Goal: Information Seeking & Learning: Check status

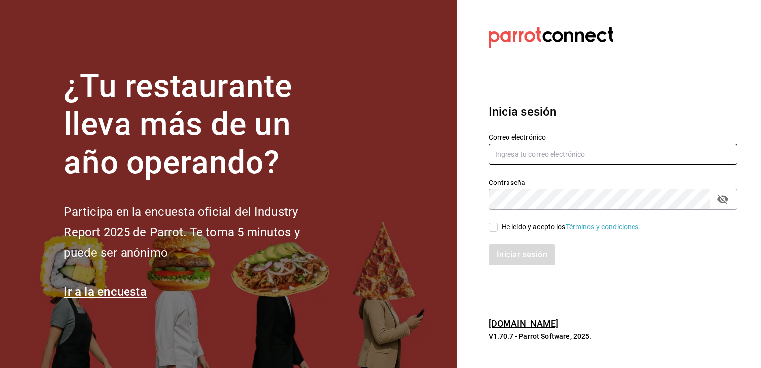
click at [629, 158] on input "text" at bounding box center [613, 153] width 249 height 21
type input "[PERSON_NAME][EMAIL_ADDRESS][PERSON_NAME][DOMAIN_NAME]"
click at [498, 226] on span "He leído y acepto los Términos y condiciones." at bounding box center [569, 227] width 143 height 10
click at [498, 226] on input "He leído y acepto los Términos y condiciones." at bounding box center [493, 227] width 9 height 9
checkbox input "true"
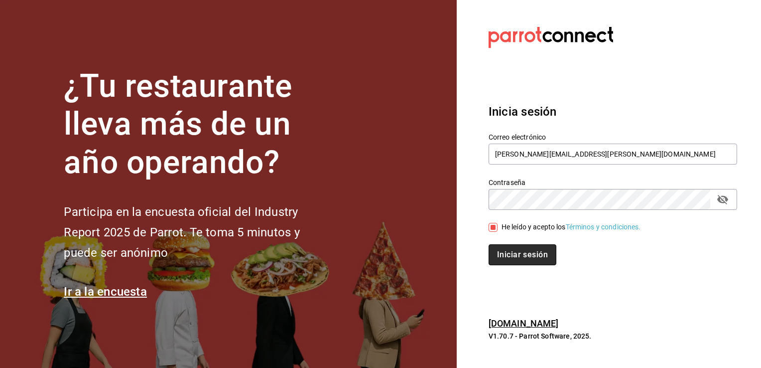
click at [506, 248] on button "Iniciar sesión" at bounding box center [523, 254] width 68 height 21
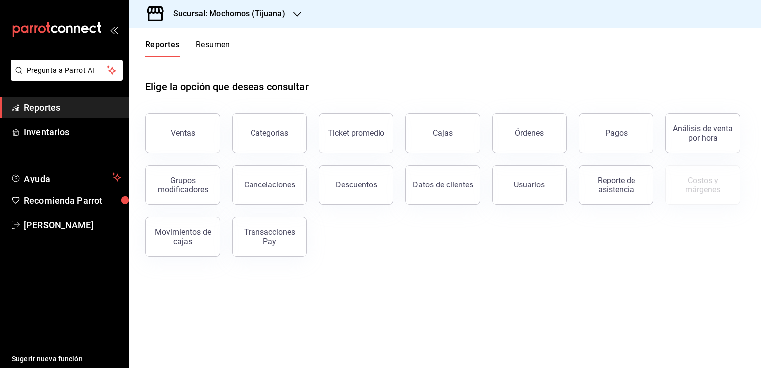
click at [237, 12] on h3 "Sucursal: Mochomos (Tijuana)" at bounding box center [225, 14] width 120 height 12
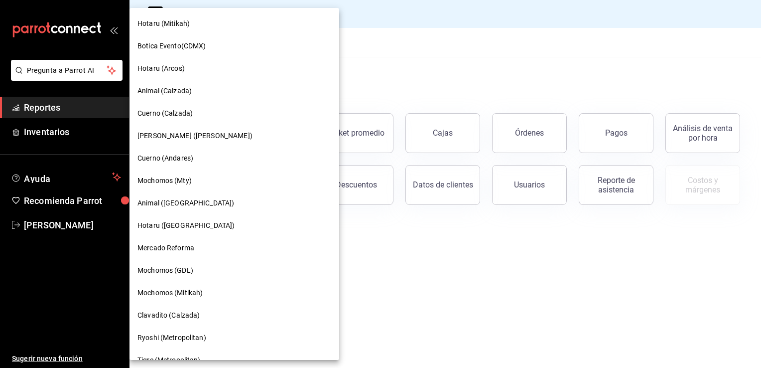
scroll to position [448, 0]
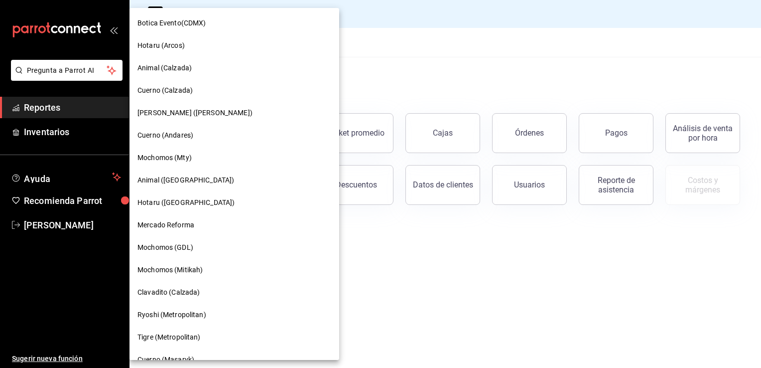
click at [180, 172] on div "Animal (St Regis)" at bounding box center [234, 180] width 210 height 22
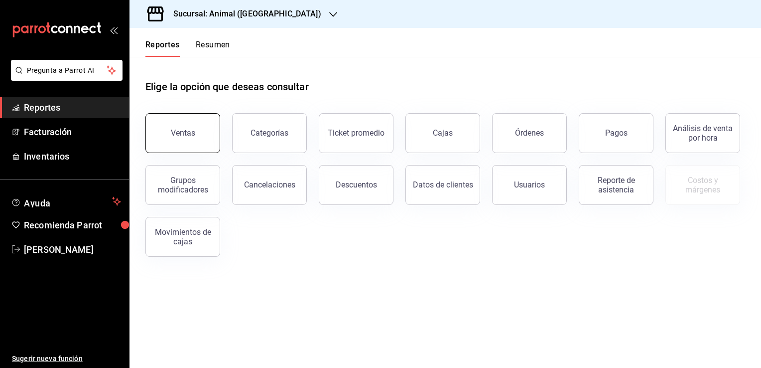
click at [207, 130] on button "Ventas" at bounding box center [182, 133] width 75 height 40
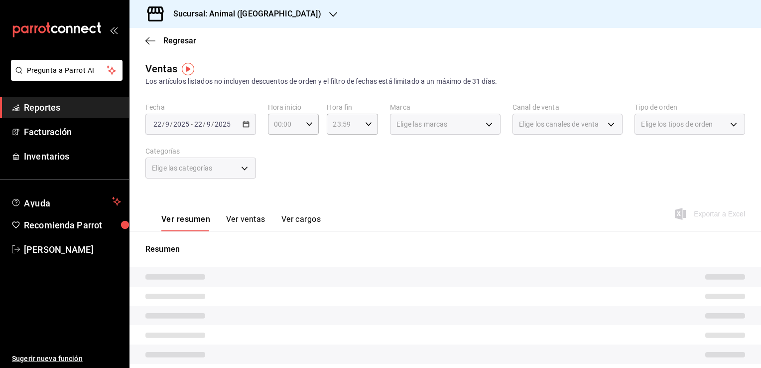
click at [249, 127] on div "2025-09-22 22 / 9 / 2025 - 2025-09-22 22 / 9 / 2025" at bounding box center [200, 124] width 111 height 21
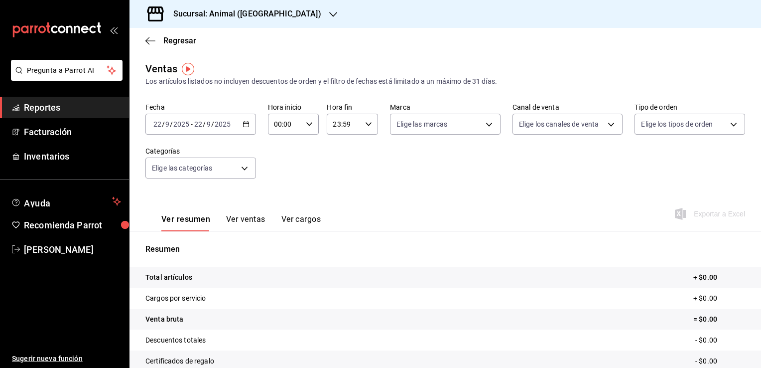
click at [245, 127] on icon "button" at bounding box center [246, 124] width 7 height 7
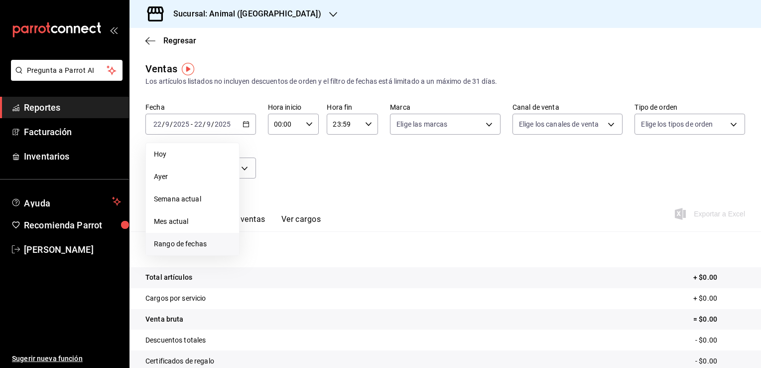
click at [189, 238] on li "Rango de fechas" at bounding box center [192, 244] width 93 height 22
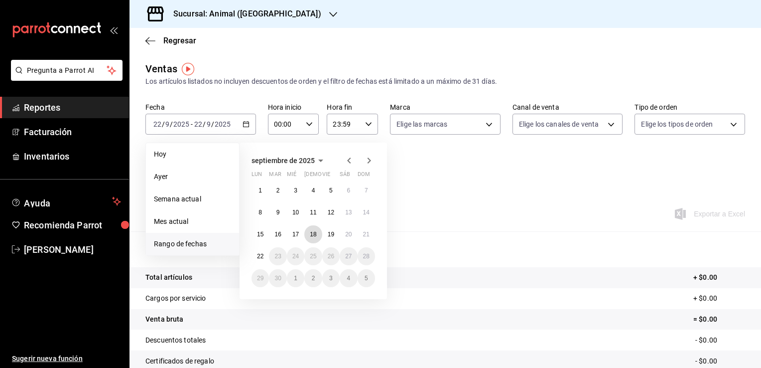
click at [316, 232] on abbr "18" at bounding box center [313, 234] width 6 height 7
click at [331, 234] on abbr "19" at bounding box center [331, 234] width 6 height 7
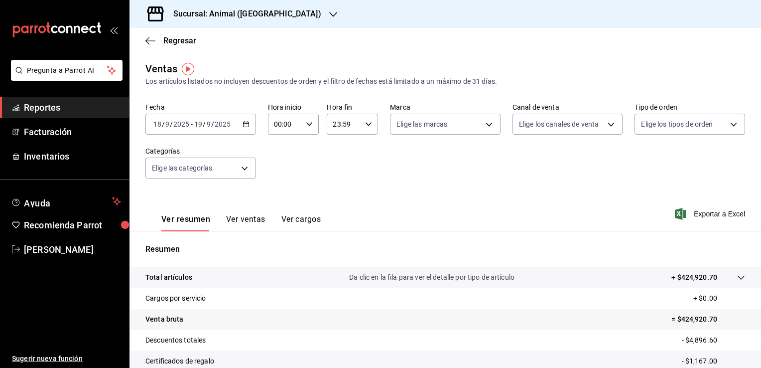
click at [306, 128] on div "00:00 Hora inicio" at bounding box center [293, 124] width 51 height 21
click at [279, 173] on span "05" at bounding box center [278, 169] width 9 height 8
type input "05:00"
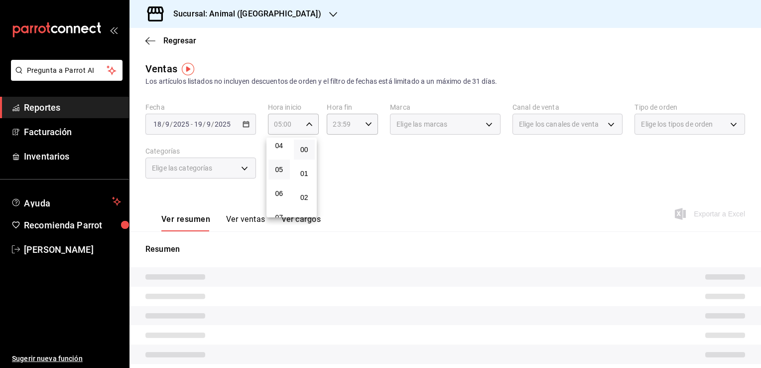
click at [300, 154] on button "00" at bounding box center [304, 149] width 21 height 20
click at [359, 126] on div at bounding box center [380, 184] width 761 height 368
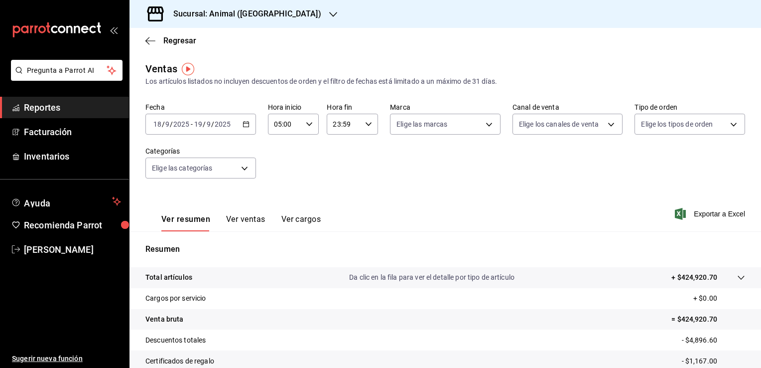
click at [366, 128] on div "23:59 Hora fin" at bounding box center [352, 124] width 51 height 21
click at [335, 191] on span "04" at bounding box center [337, 190] width 9 height 8
type input "04:59"
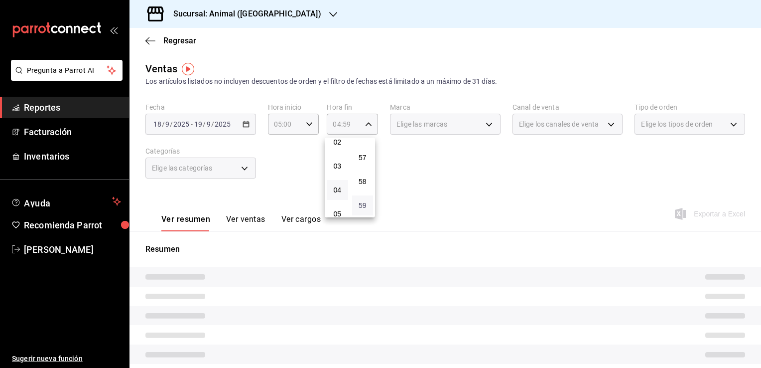
click at [367, 201] on span "59" at bounding box center [362, 205] width 9 height 8
click at [399, 186] on div at bounding box center [380, 184] width 761 height 368
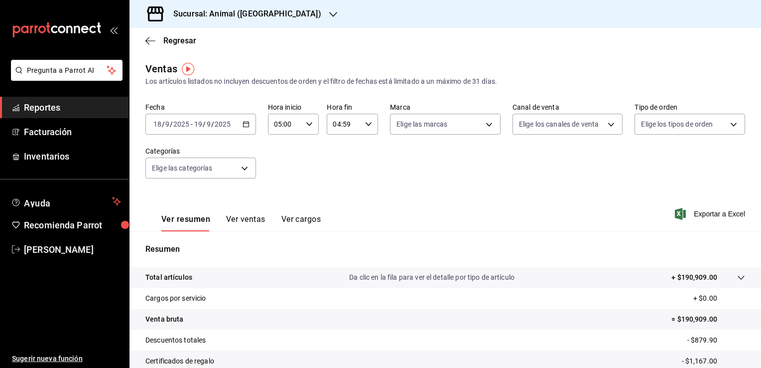
click at [249, 126] on div "2025-09-18 18 / 9 / 2025 - 2025-09-19 19 / 9 / 2025" at bounding box center [200, 124] width 111 height 21
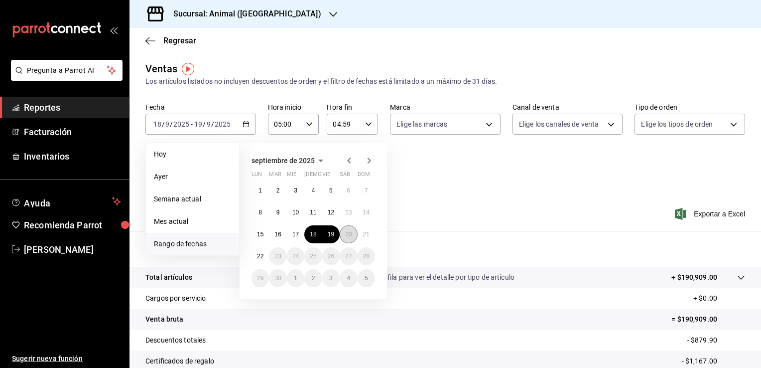
click at [350, 236] on abbr "20" at bounding box center [348, 234] width 6 height 7
click at [306, 238] on button "18" at bounding box center [312, 234] width 17 height 18
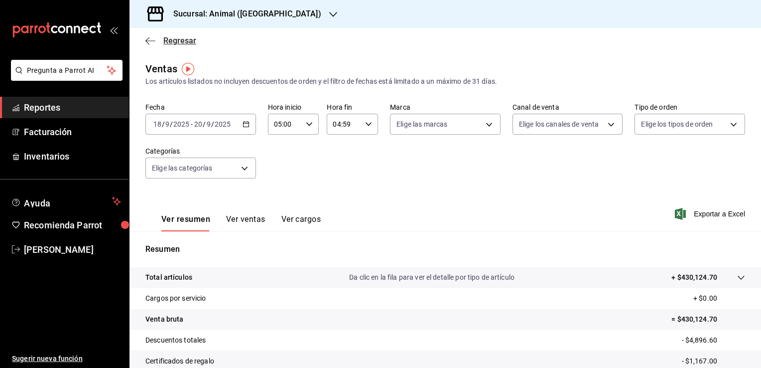
click at [171, 43] on span "Regresar" at bounding box center [179, 40] width 33 height 9
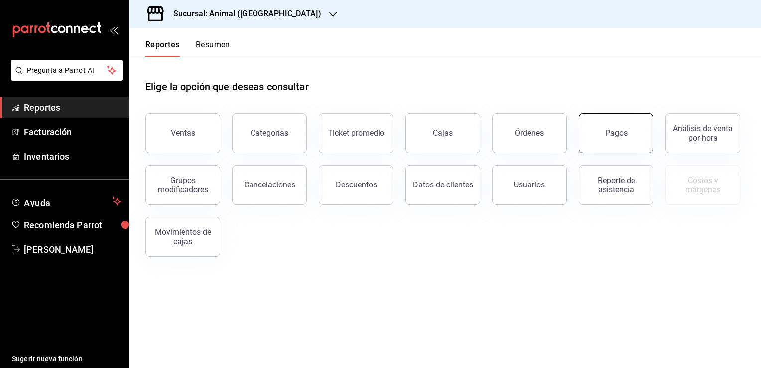
click at [608, 137] on button "Pagos" at bounding box center [616, 133] width 75 height 40
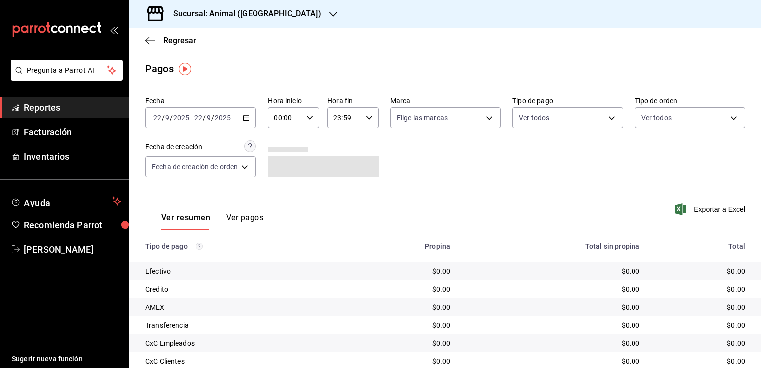
click at [248, 123] on div "2025-09-22 22 / 9 / 2025 - 2025-09-22 22 / 9 / 2025" at bounding box center [200, 117] width 111 height 21
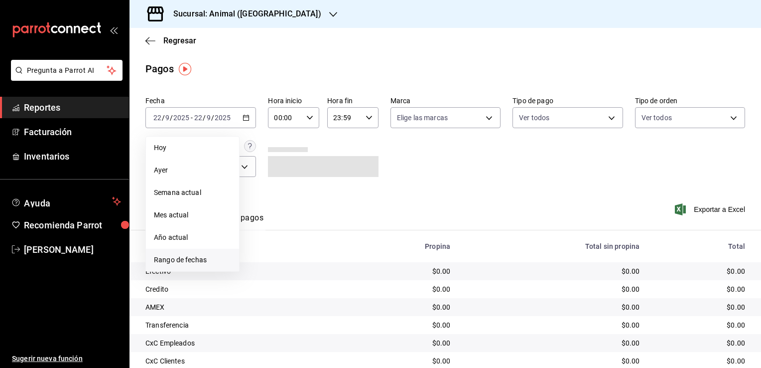
click at [202, 263] on span "Rango de fechas" at bounding box center [192, 259] width 77 height 10
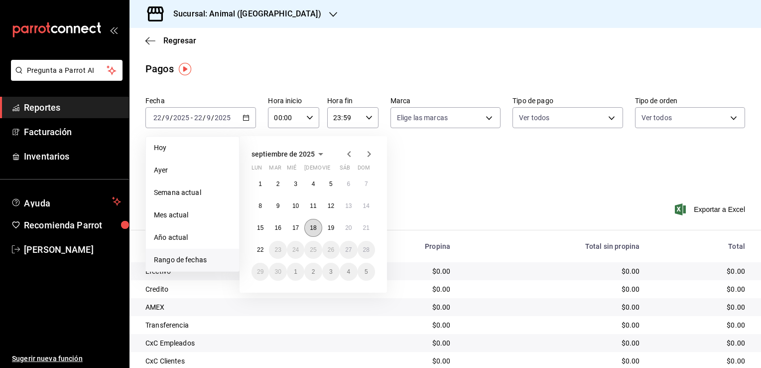
click at [310, 229] on abbr "18" at bounding box center [313, 227] width 6 height 7
click at [344, 230] on button "20" at bounding box center [348, 228] width 17 height 18
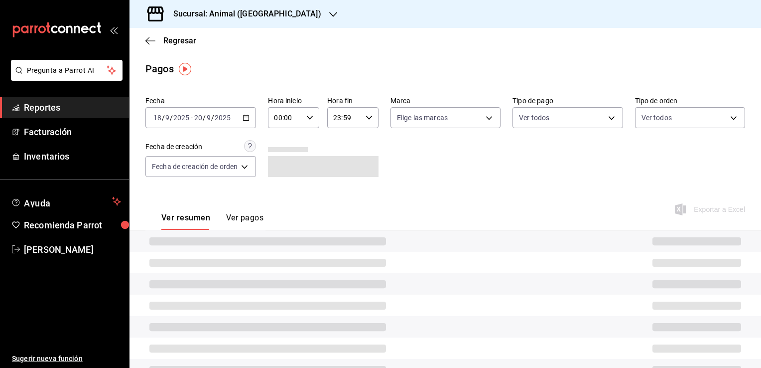
click at [313, 121] on div "00:00 Hora inicio" at bounding box center [293, 117] width 51 height 21
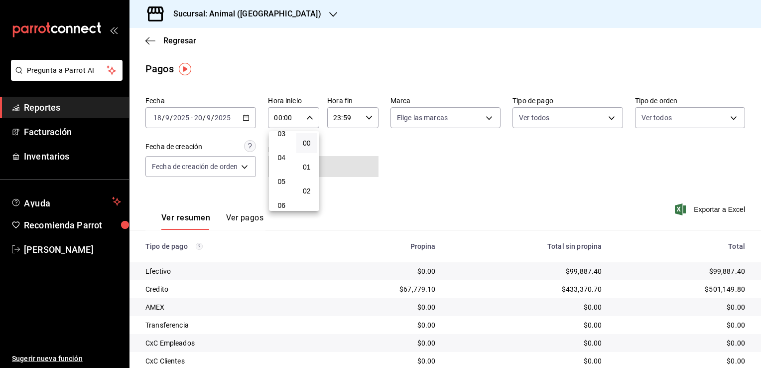
scroll to position [100, 0]
click at [289, 164] on button "05" at bounding box center [281, 163] width 21 height 20
type input "05:00"
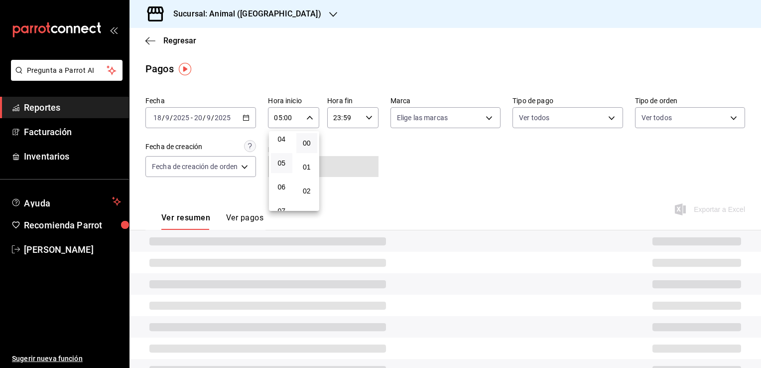
click at [302, 147] on button "00" at bounding box center [306, 143] width 21 height 20
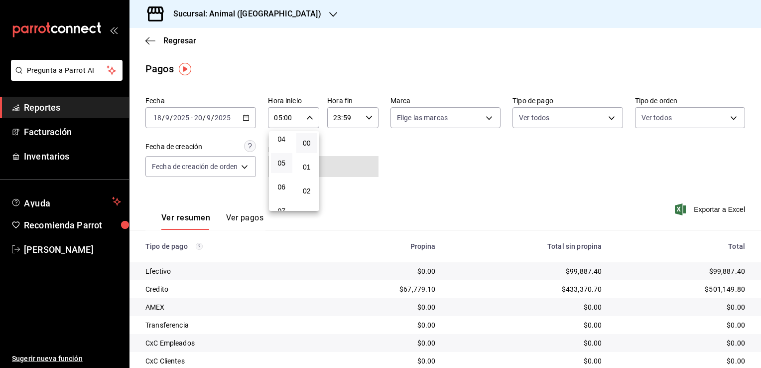
click at [348, 124] on div at bounding box center [380, 184] width 761 height 368
click at [390, 117] on body "Pregunta a Parrot AI Reportes Facturación Inventarios Ayuda Recomienda Parrot S…" at bounding box center [380, 184] width 761 height 368
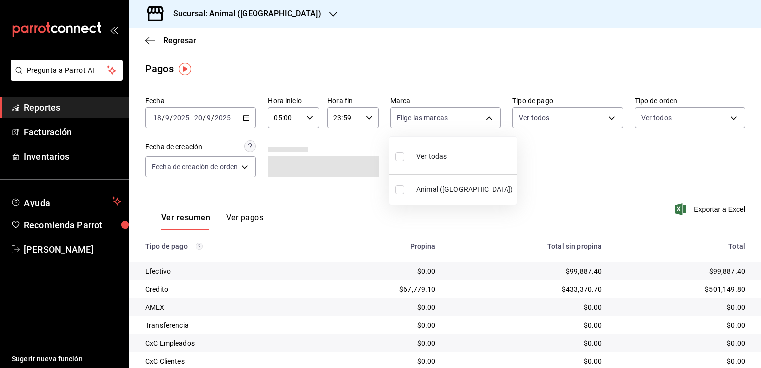
click at [365, 117] on div at bounding box center [380, 184] width 761 height 368
click at [366, 118] on icon "button" at bounding box center [369, 117] width 7 height 7
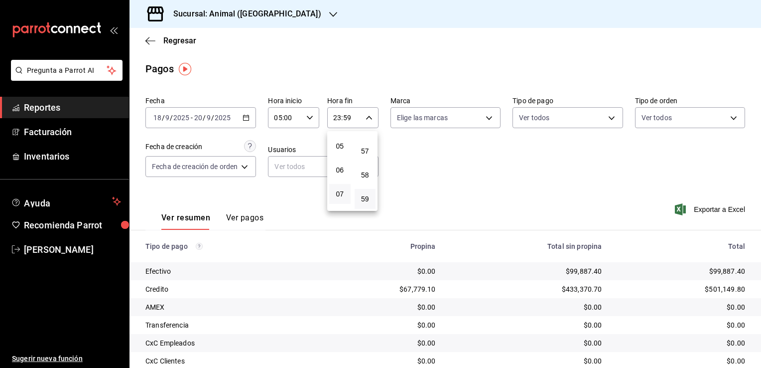
scroll to position [55, 0]
click at [341, 179] on button "04" at bounding box center [339, 183] width 21 height 20
type input "04:59"
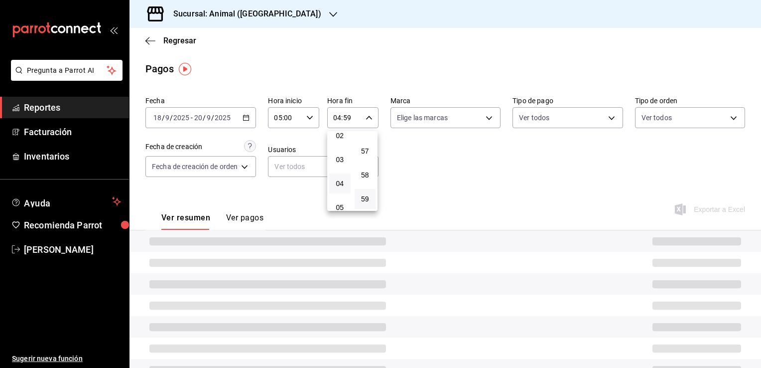
click at [366, 198] on span "59" at bounding box center [365, 199] width 9 height 8
click at [441, 187] on div at bounding box center [380, 184] width 761 height 368
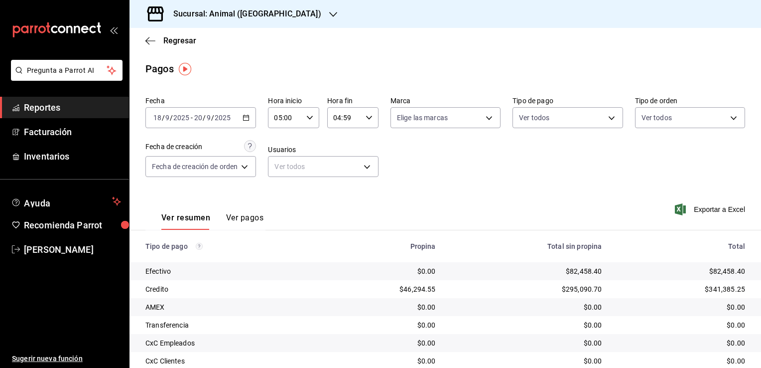
click at [244, 117] on \(Stroke\) "button" at bounding box center [246, 117] width 6 height 5
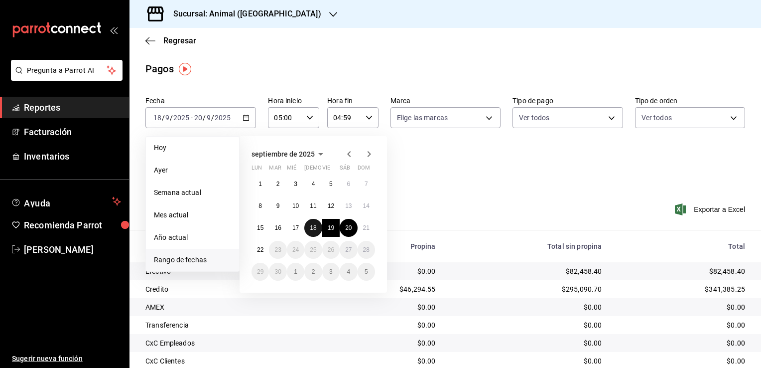
click at [306, 223] on button "18" at bounding box center [312, 228] width 17 height 18
click at [334, 226] on button "19" at bounding box center [330, 228] width 17 height 18
type input "00:00"
type input "23:59"
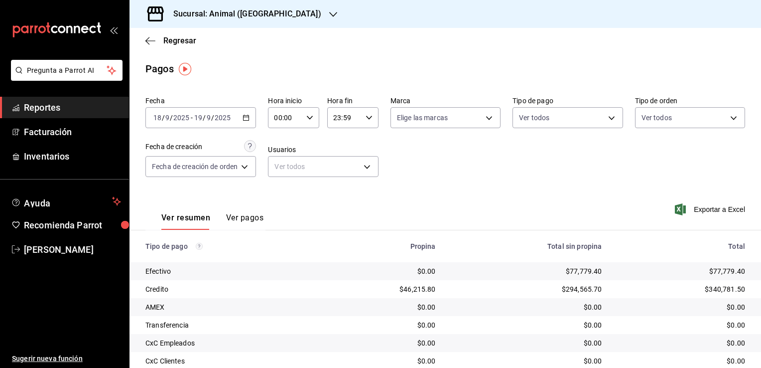
click at [305, 119] on div "00:00 Hora inicio" at bounding box center [293, 117] width 51 height 21
drag, startPoint x: 287, startPoint y: 163, endPoint x: 295, endPoint y: 155, distance: 10.9
click at [287, 163] on button "05" at bounding box center [281, 163] width 21 height 20
type input "05:00"
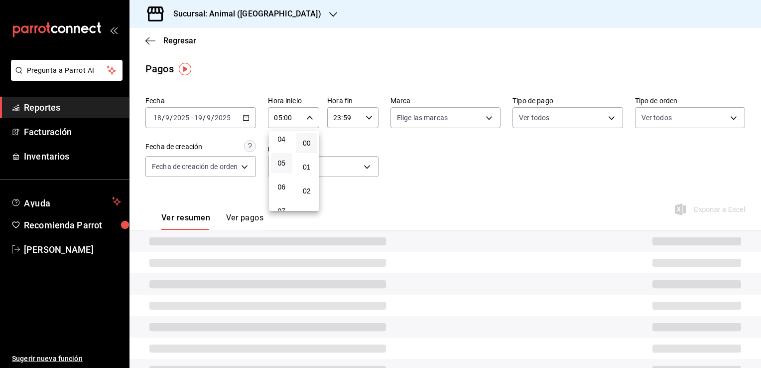
click at [312, 140] on button "00" at bounding box center [306, 143] width 21 height 20
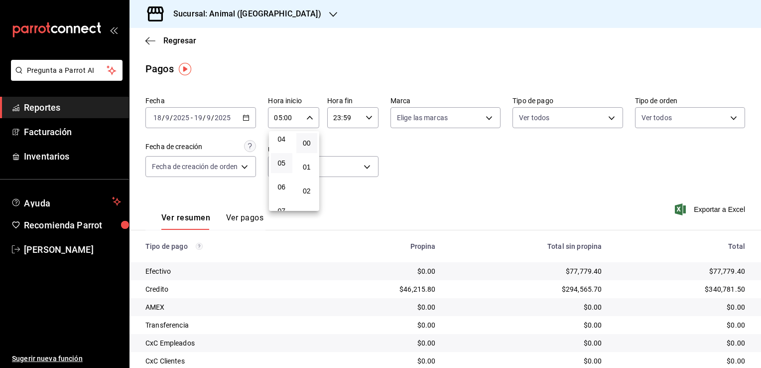
click at [368, 117] on div at bounding box center [380, 184] width 761 height 368
click at [369, 117] on \(Stroke\) "button" at bounding box center [369, 117] width 6 height 3
click at [345, 136] on button "04" at bounding box center [339, 134] width 21 height 20
type input "04:59"
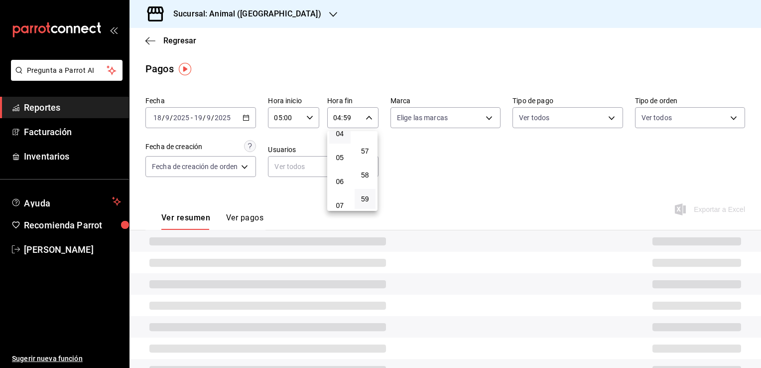
click at [434, 209] on div at bounding box center [380, 184] width 761 height 368
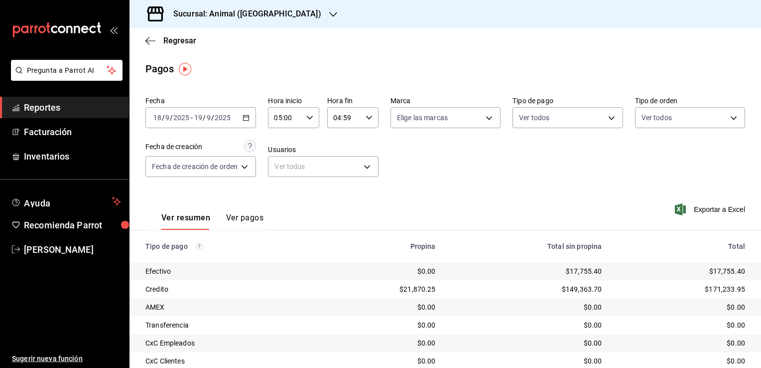
click at [255, 119] on div "2025-09-18 18 / 9 / 2025 - 2025-09-19 19 / 9 / 2025" at bounding box center [200, 117] width 111 height 21
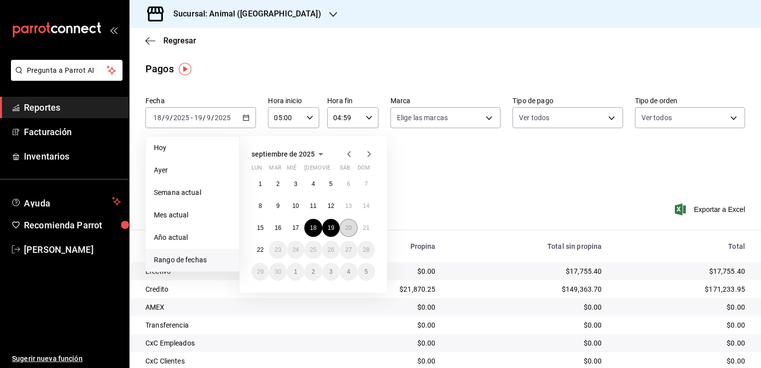
click at [347, 230] on abbr "20" at bounding box center [348, 227] width 6 height 7
click at [367, 232] on button "21" at bounding box center [366, 228] width 17 height 18
type input "00:00"
type input "23:59"
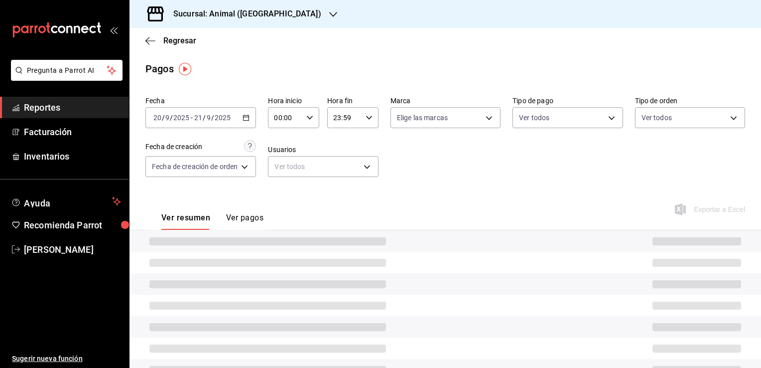
click at [309, 114] on icon "button" at bounding box center [309, 117] width 7 height 7
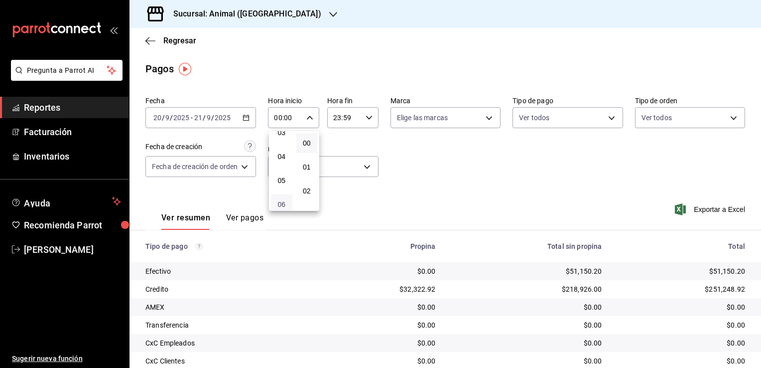
scroll to position [100, 0]
click at [280, 167] on span "05" at bounding box center [281, 163] width 9 height 8
type input "05:00"
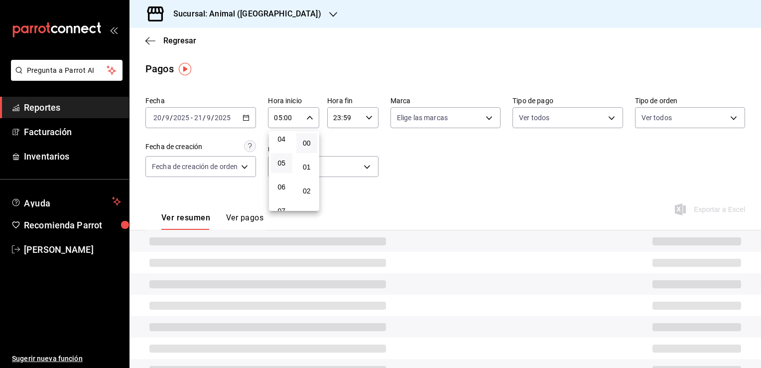
click at [300, 139] on button "00" at bounding box center [306, 143] width 21 height 20
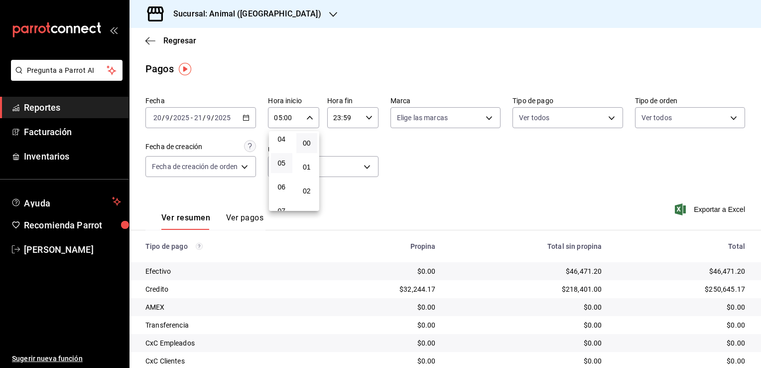
click at [357, 123] on div at bounding box center [380, 184] width 761 height 368
click at [369, 122] on div "23:59 Hora fin" at bounding box center [352, 117] width 51 height 21
click at [341, 184] on span "04" at bounding box center [339, 183] width 9 height 8
type input "04:59"
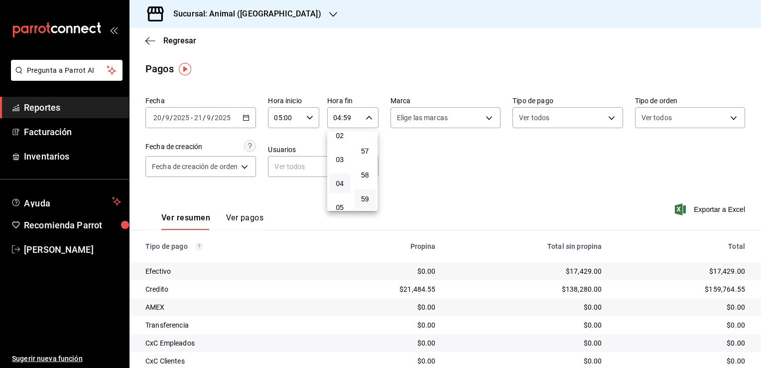
click at [605, 184] on div at bounding box center [380, 184] width 761 height 368
click at [244, 120] on \(Stroke\) "button" at bounding box center [246, 117] width 6 height 5
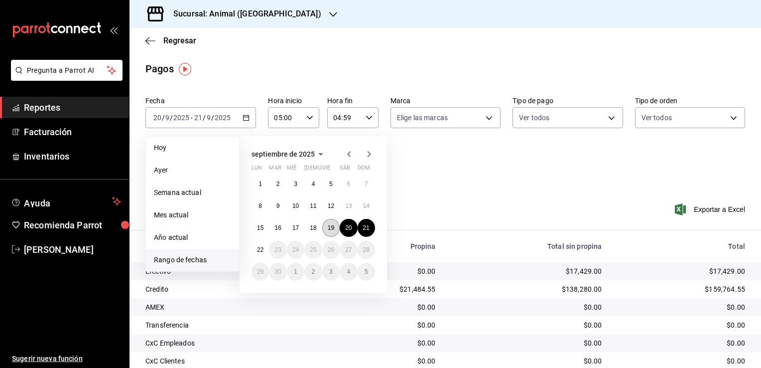
click at [330, 226] on abbr "19" at bounding box center [331, 227] width 6 height 7
click at [345, 228] on button "20" at bounding box center [348, 228] width 17 height 18
type input "00:00"
type input "23:59"
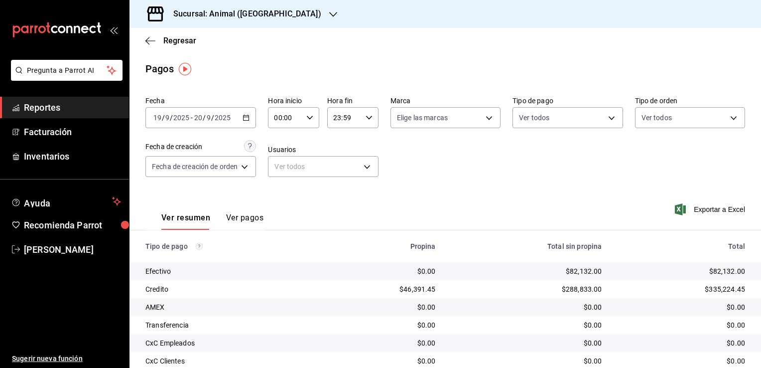
click at [315, 119] on div "00:00 Hora inicio" at bounding box center [293, 117] width 51 height 21
click at [284, 163] on span "05" at bounding box center [281, 163] width 9 height 8
type input "05:00"
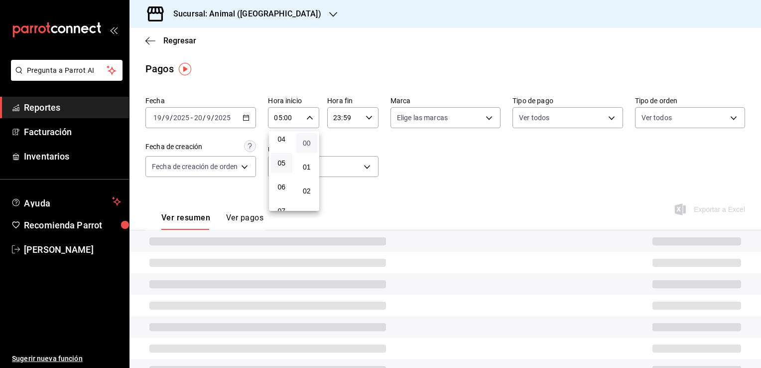
click at [302, 140] on span "00" at bounding box center [306, 143] width 9 height 8
click at [355, 121] on div at bounding box center [380, 184] width 761 height 368
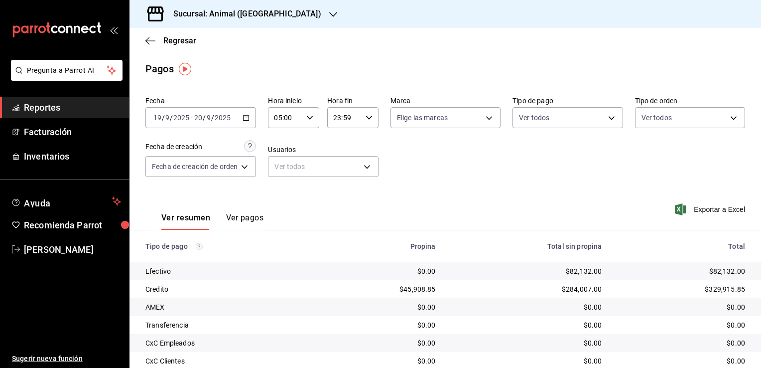
click at [369, 122] on div "23:59 Hora fin" at bounding box center [352, 117] width 51 height 21
click at [340, 188] on span "04" at bounding box center [339, 189] width 9 height 8
type input "04:59"
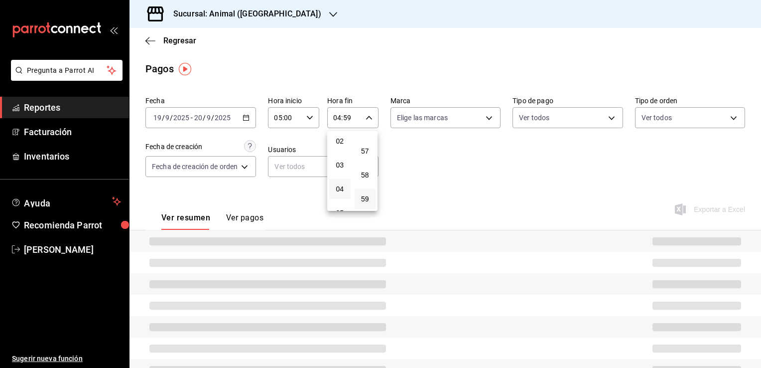
click at [480, 197] on div at bounding box center [380, 184] width 761 height 368
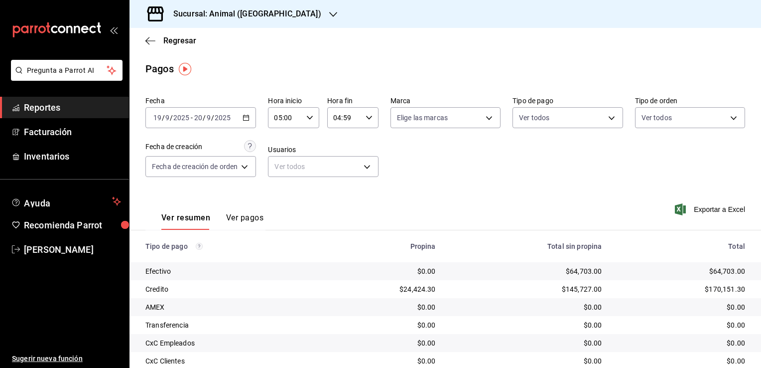
click at [249, 120] on \(Stroke\) "button" at bounding box center [246, 117] width 6 height 5
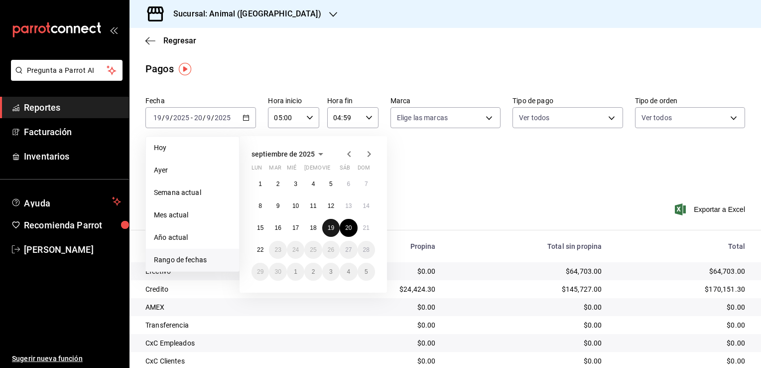
click at [338, 227] on button "19" at bounding box center [330, 228] width 17 height 18
click at [344, 226] on button "20" at bounding box center [348, 228] width 17 height 18
type input "00:00"
type input "23:59"
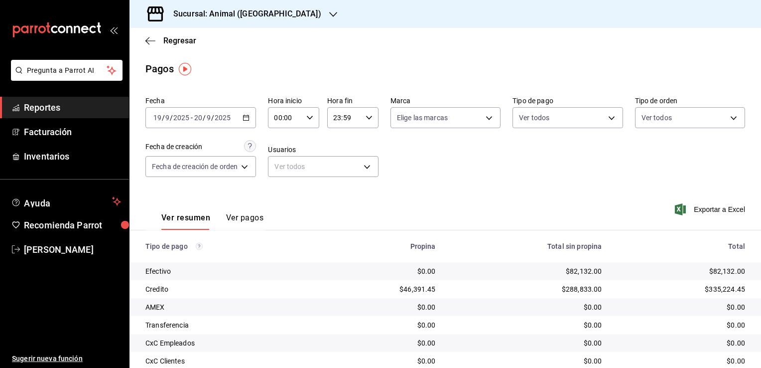
click at [235, 115] on div "2025-09-19 19 / 9 / 2025 - 2025-09-20 20 / 9 / 2025" at bounding box center [200, 117] width 111 height 21
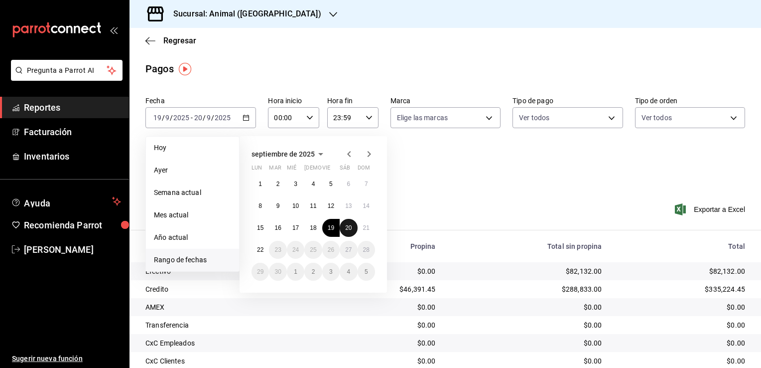
click at [354, 227] on button "20" at bounding box center [348, 228] width 17 height 18
click at [365, 230] on abbr "21" at bounding box center [366, 227] width 6 height 7
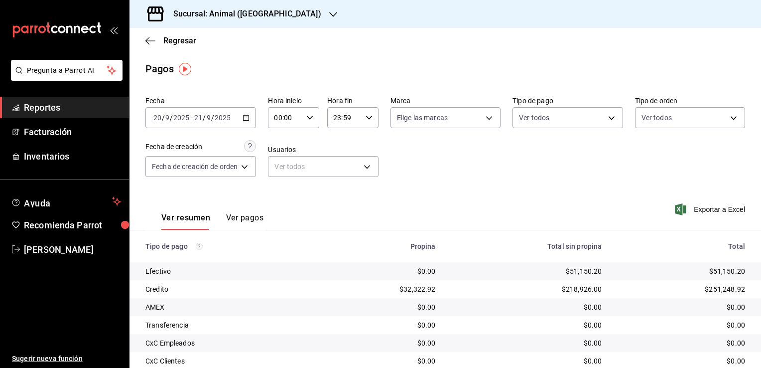
click at [301, 113] on input "00:00" at bounding box center [285, 118] width 34 height 20
click at [278, 167] on span "05" at bounding box center [281, 163] width 9 height 8
type input "05:00"
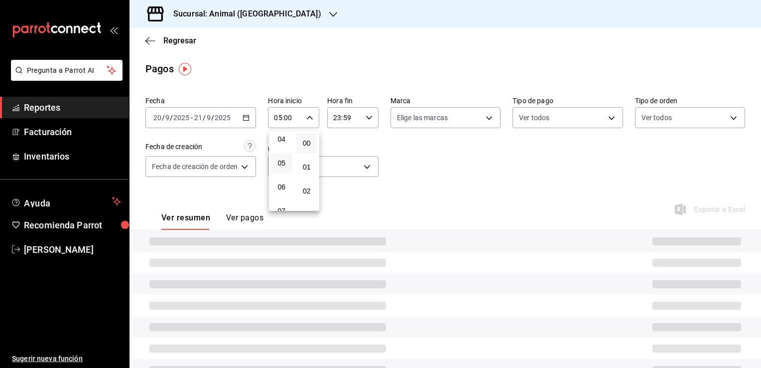
click at [307, 144] on span "00" at bounding box center [306, 143] width 9 height 8
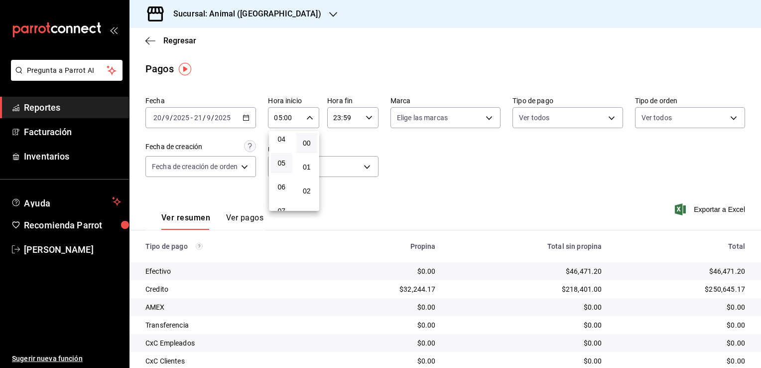
click at [352, 121] on div at bounding box center [380, 184] width 761 height 368
click at [369, 123] on div "23:59 Hora fin" at bounding box center [352, 117] width 51 height 21
click at [336, 190] on button "04" at bounding box center [339, 183] width 21 height 20
type input "04:59"
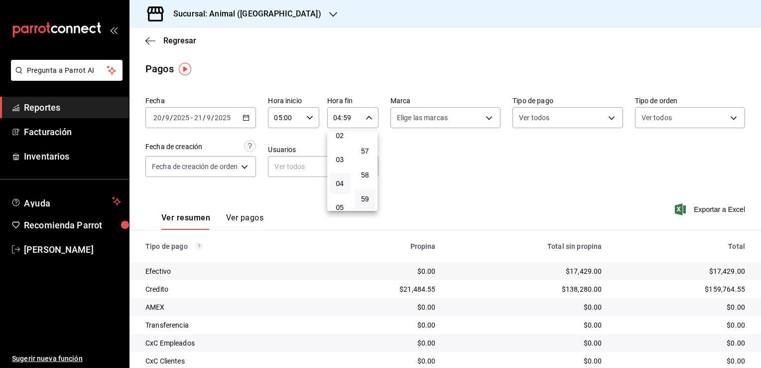
click at [433, 209] on div at bounding box center [380, 184] width 761 height 368
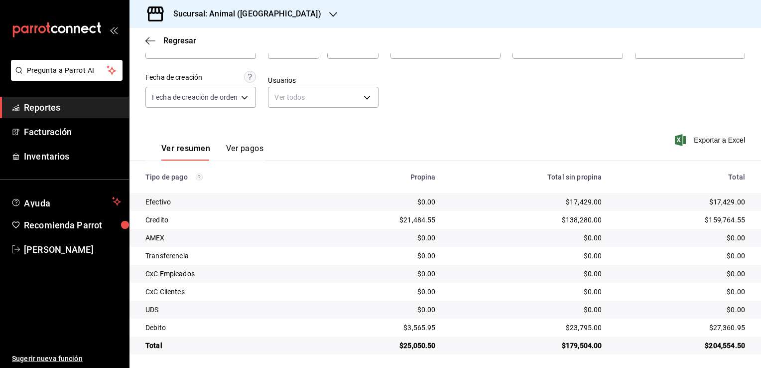
scroll to position [72, 0]
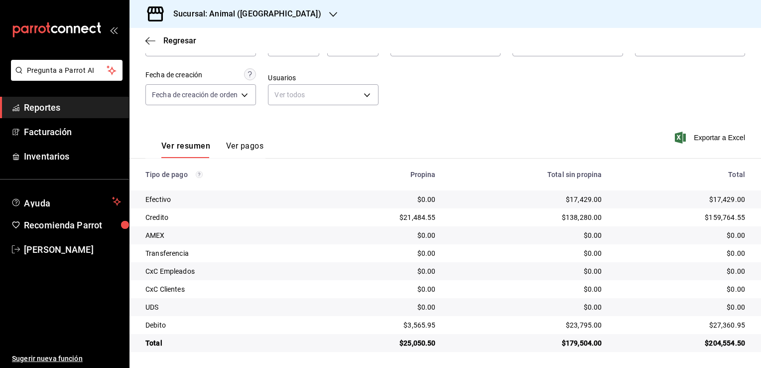
click at [609, 80] on div "Fecha 2025-09-20 20 / 9 / 2025 - 2025-09-21 21 / 9 / 2025 Hora inicio 05:00 Hor…" at bounding box center [445, 68] width 600 height 97
drag, startPoint x: 705, startPoint y: 199, endPoint x: 735, endPoint y: 200, distance: 29.4
click at [735, 200] on div "$17,429.00" at bounding box center [681, 199] width 127 height 10
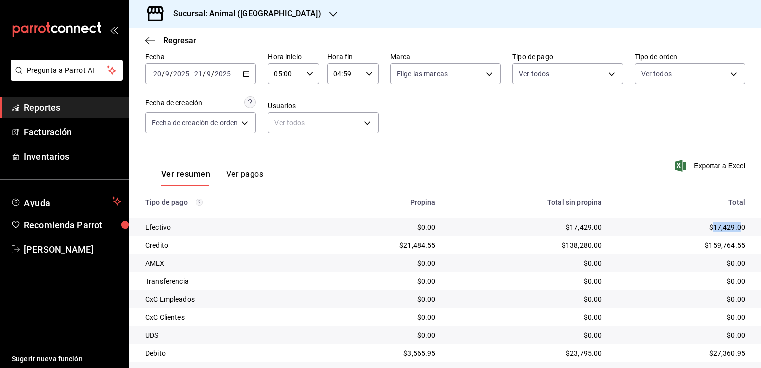
scroll to position [0, 0]
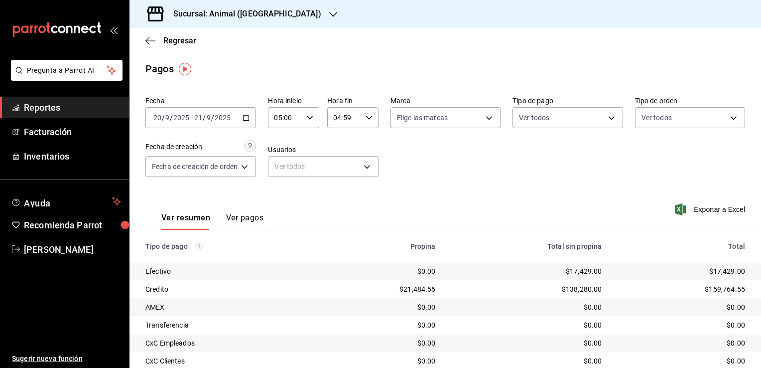
click at [241, 118] on div "2025-09-20 20 / 9 / 2025 - 2025-09-21 21 / 9 / 2025" at bounding box center [200, 117] width 111 height 21
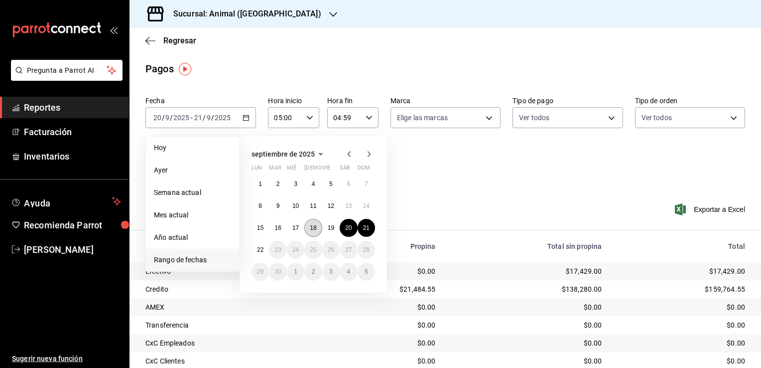
click at [307, 228] on button "18" at bounding box center [312, 228] width 17 height 18
click at [325, 230] on button "19" at bounding box center [330, 228] width 17 height 18
type input "00:00"
type input "23:59"
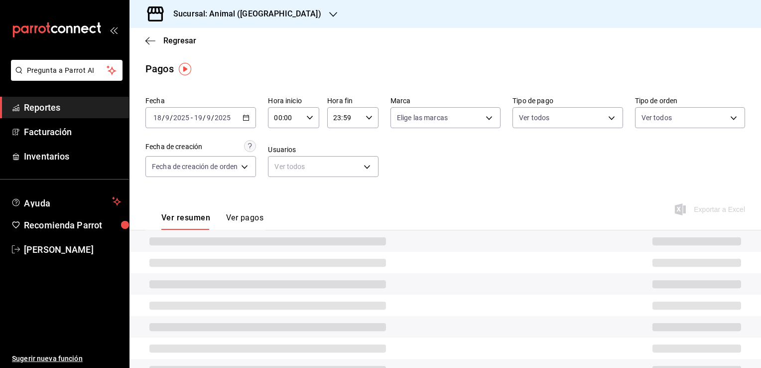
click at [313, 120] on div "00:00 Hora inicio" at bounding box center [293, 117] width 51 height 21
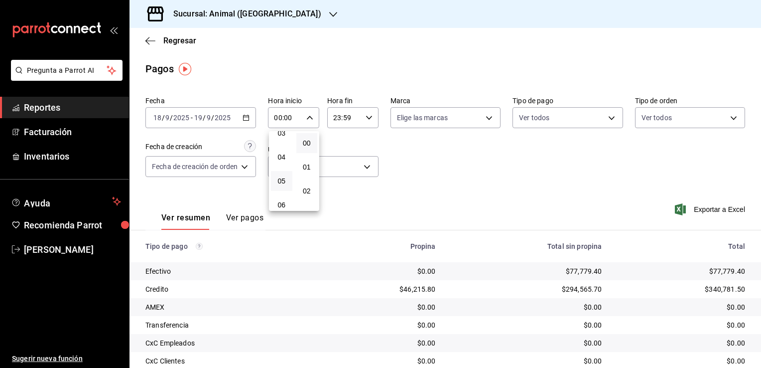
scroll to position [100, 0]
click at [282, 165] on span "05" at bounding box center [281, 163] width 9 height 8
type input "05:00"
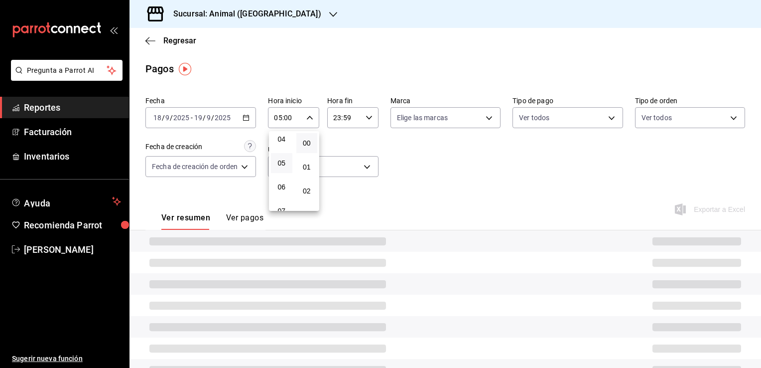
drag, startPoint x: 297, startPoint y: 143, endPoint x: 302, endPoint y: 141, distance: 5.8
click at [297, 143] on button "00" at bounding box center [306, 143] width 21 height 20
click at [365, 115] on div at bounding box center [380, 184] width 761 height 368
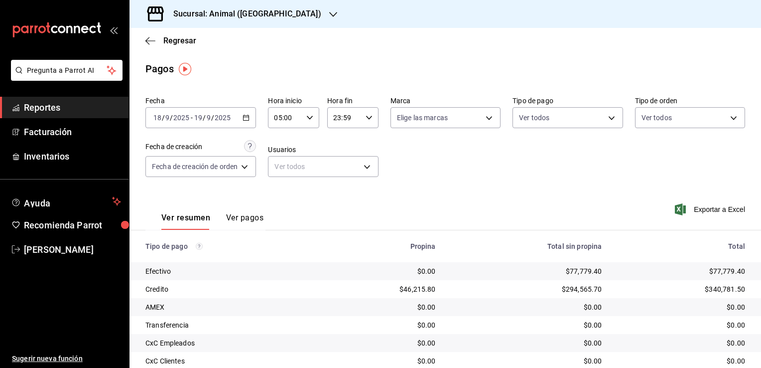
click at [368, 119] on \(Stroke\) "button" at bounding box center [369, 117] width 6 height 3
click at [342, 134] on span "04" at bounding box center [339, 133] width 9 height 8
type input "04:59"
click at [408, 204] on div at bounding box center [380, 184] width 761 height 368
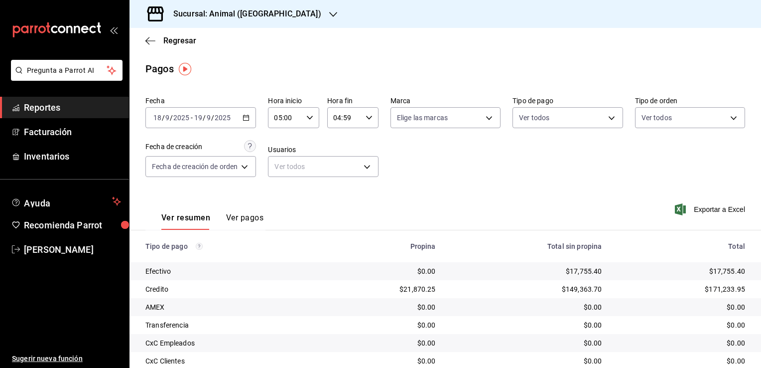
click at [236, 115] on div "2025-09-18 18 / 9 / 2025 - 2025-09-19 19 / 9 / 2025" at bounding box center [200, 117] width 111 height 21
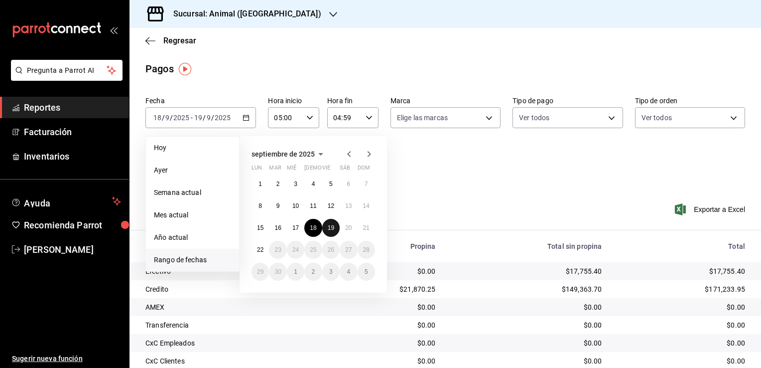
click at [337, 228] on button "19" at bounding box center [330, 228] width 17 height 18
click at [345, 228] on abbr "20" at bounding box center [348, 227] width 6 height 7
type input "00:00"
type input "23:59"
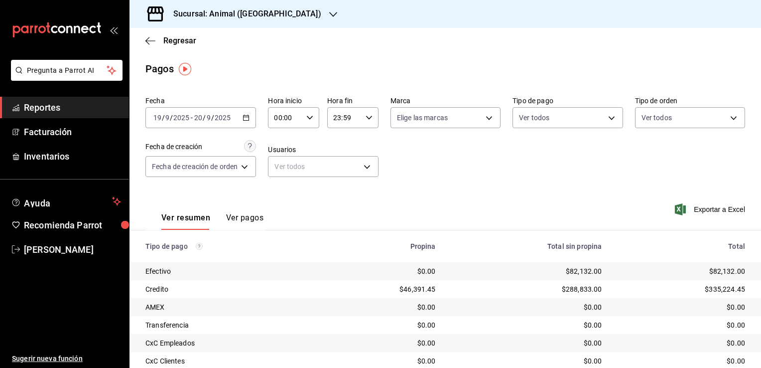
click at [313, 120] on div "00:00 Hora inicio" at bounding box center [293, 117] width 51 height 21
click at [282, 166] on span "05" at bounding box center [281, 163] width 9 height 8
type input "05:00"
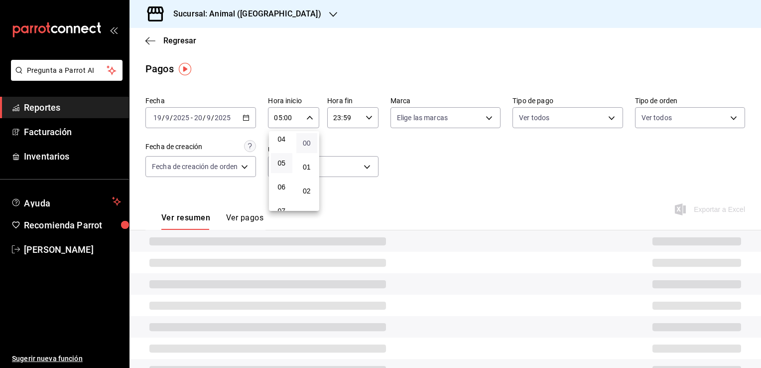
click at [304, 146] on span "00" at bounding box center [306, 143] width 9 height 8
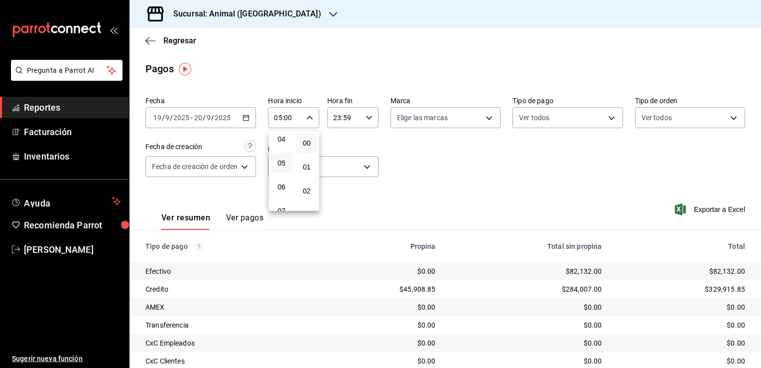
click at [363, 119] on div at bounding box center [380, 184] width 761 height 368
click at [363, 119] on div "23:59 Hora fin" at bounding box center [352, 117] width 51 height 21
click at [344, 190] on span "04" at bounding box center [339, 189] width 9 height 8
type input "04:59"
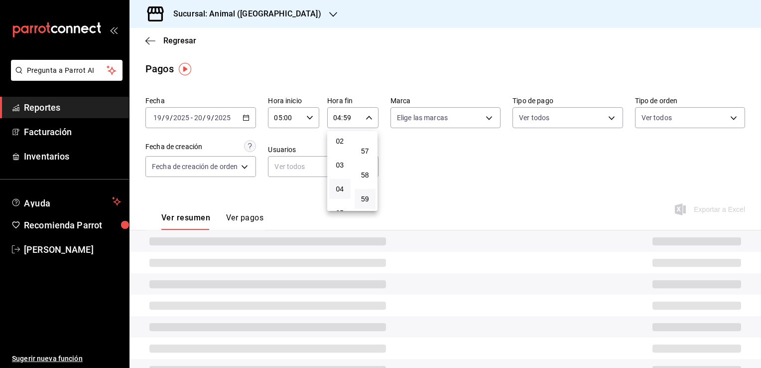
click at [424, 191] on div at bounding box center [380, 184] width 761 height 368
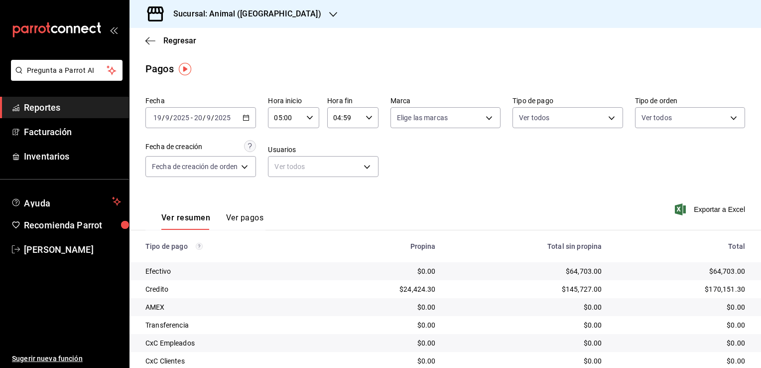
click at [247, 116] on \(Stroke\) "button" at bounding box center [246, 117] width 6 height 5
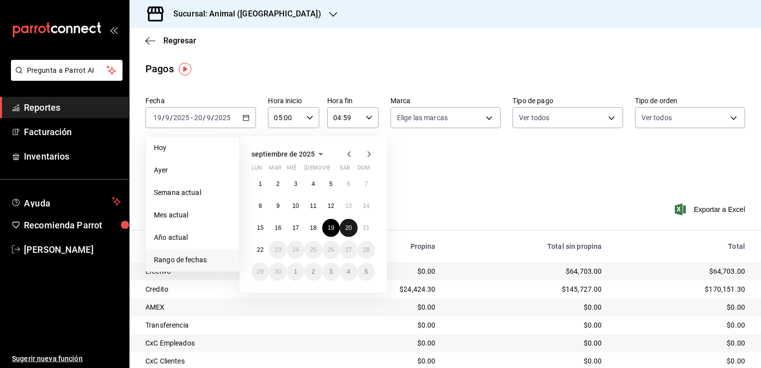
click at [351, 226] on abbr "20" at bounding box center [348, 227] width 6 height 7
click at [363, 230] on abbr "21" at bounding box center [366, 227] width 6 height 7
type input "00:00"
type input "23:59"
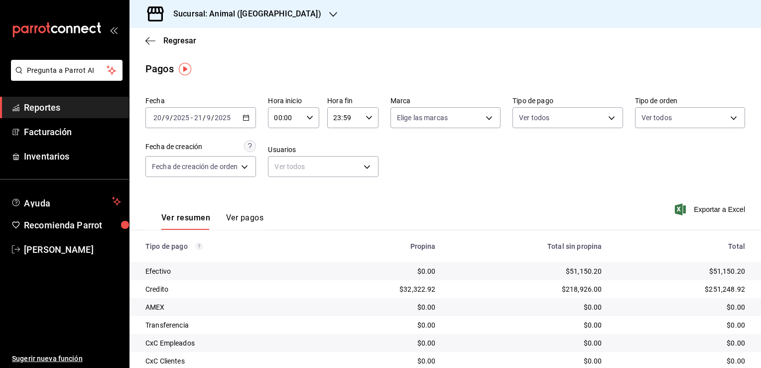
click at [301, 119] on input "00:00" at bounding box center [285, 118] width 34 height 20
click at [277, 167] on span "05" at bounding box center [281, 163] width 9 height 8
type input "05:00"
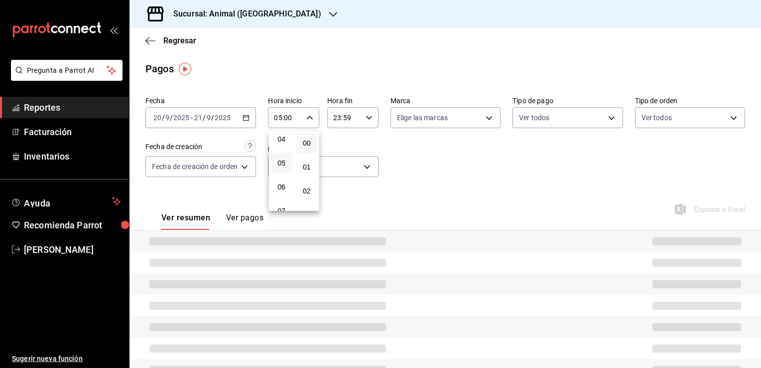
click at [299, 145] on button "00" at bounding box center [306, 143] width 21 height 20
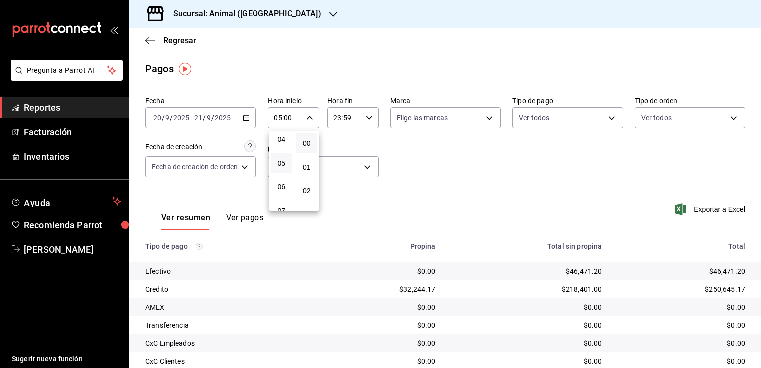
click at [364, 125] on div at bounding box center [380, 184] width 761 height 368
click at [366, 123] on div "23:59 Hora fin" at bounding box center [352, 117] width 51 height 21
click at [331, 132] on button "04" at bounding box center [339, 134] width 21 height 20
type input "04:59"
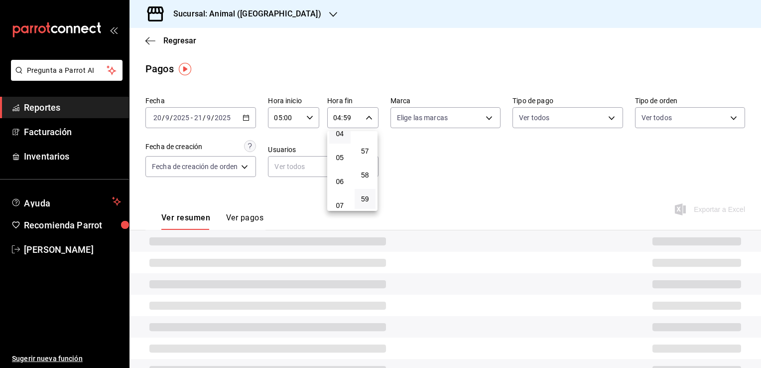
click at [478, 214] on div at bounding box center [380, 184] width 761 height 368
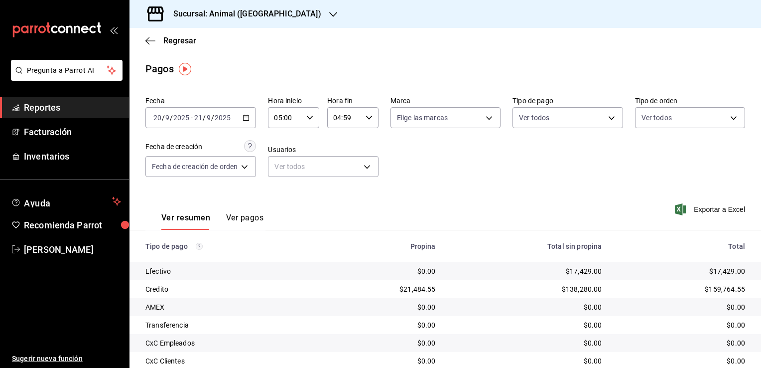
click at [253, 121] on div "2025-09-20 20 / 9 / 2025 - 2025-09-21 21 / 9 / 2025" at bounding box center [200, 117] width 111 height 21
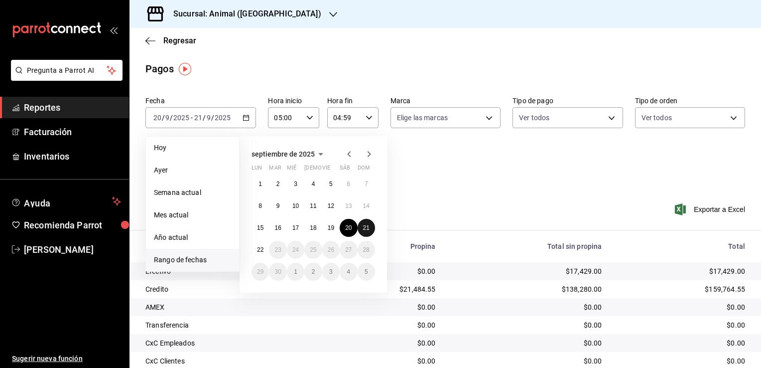
click at [359, 226] on button "21" at bounding box center [366, 228] width 17 height 18
click at [258, 246] on abbr "22" at bounding box center [260, 249] width 6 height 7
type input "00:00"
type input "23:59"
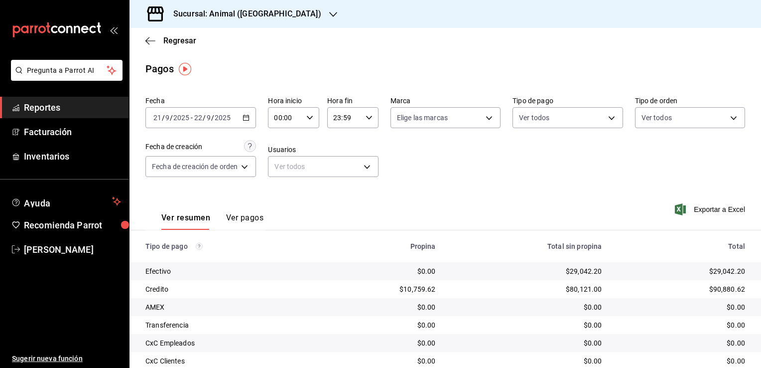
click at [302, 113] on input "00:00" at bounding box center [285, 118] width 34 height 20
drag, startPoint x: 278, startPoint y: 168, endPoint x: 311, endPoint y: 147, distance: 39.4
click at [278, 167] on span "05" at bounding box center [281, 163] width 9 height 8
type input "05:00"
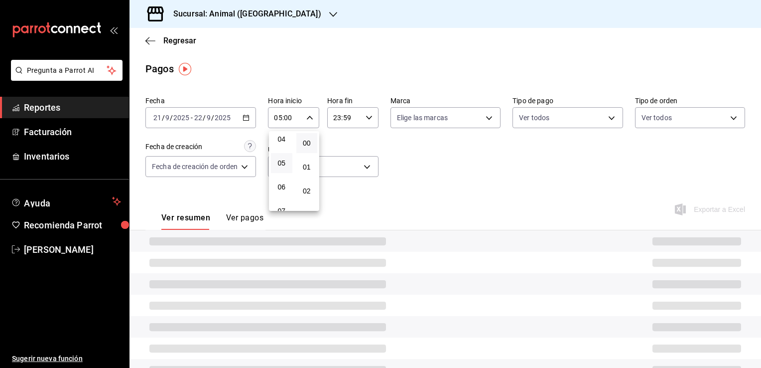
click at [312, 145] on button "00" at bounding box center [306, 143] width 21 height 20
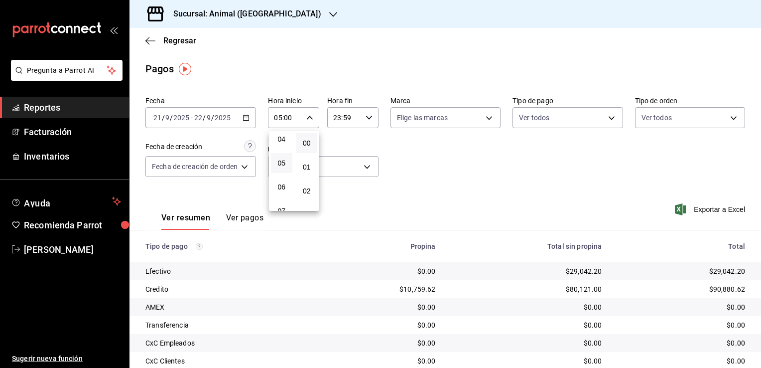
click at [371, 123] on div at bounding box center [380, 184] width 761 height 368
click at [372, 121] on div "23:59 Hora fin" at bounding box center [352, 117] width 51 height 21
click at [340, 139] on button "04" at bounding box center [339, 134] width 21 height 20
type input "04:59"
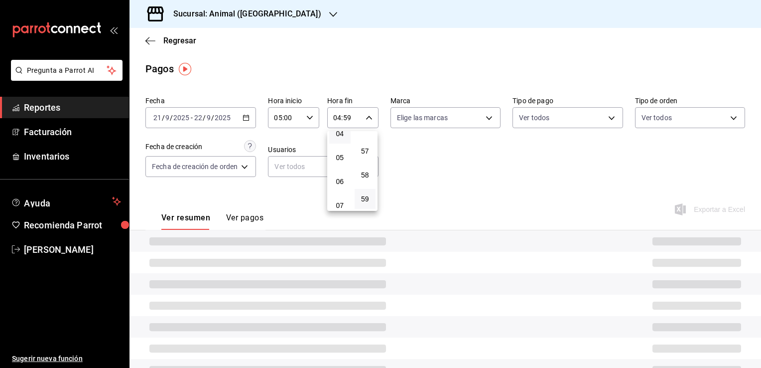
click at [393, 199] on div at bounding box center [380, 184] width 761 height 368
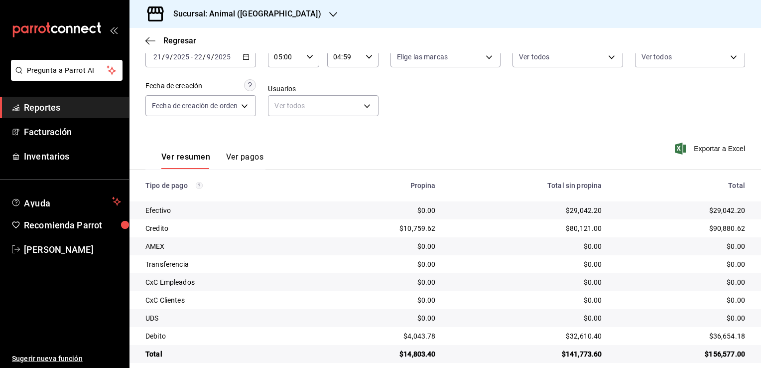
scroll to position [72, 0]
